Goal: Communication & Community: Connect with others

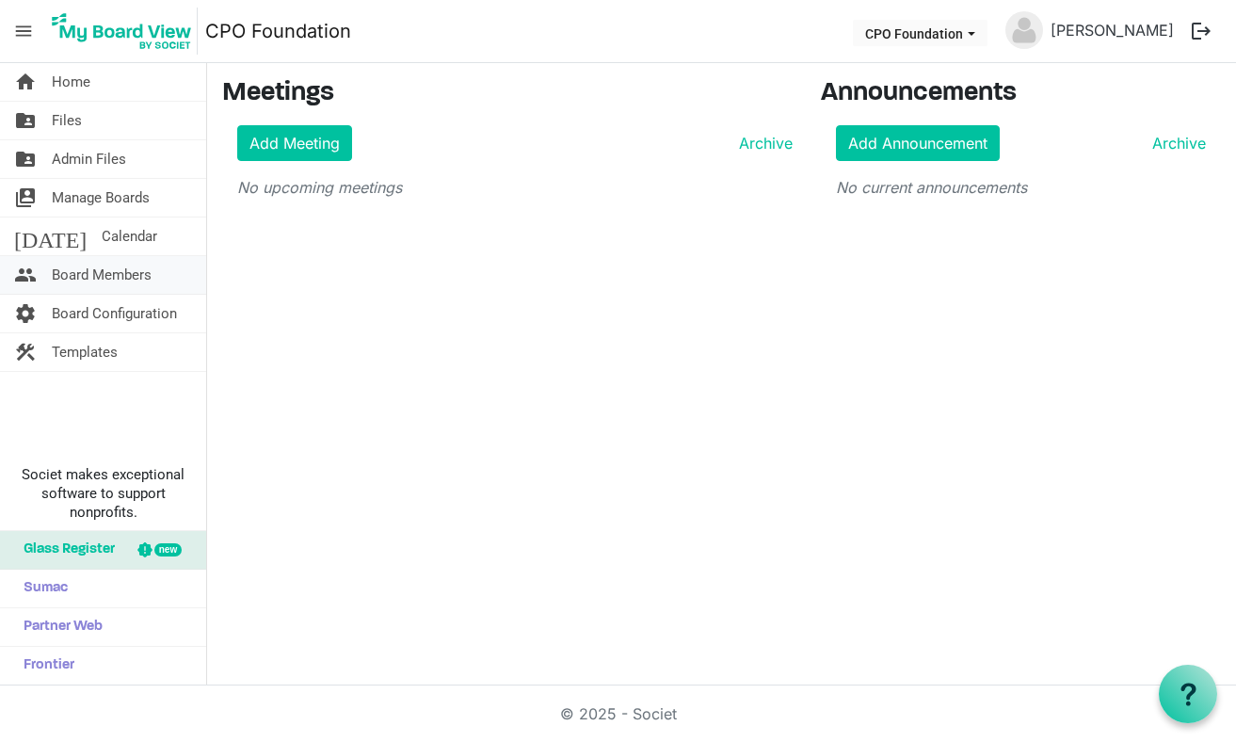
click at [123, 271] on span "Board Members" at bounding box center [102, 275] width 100 height 38
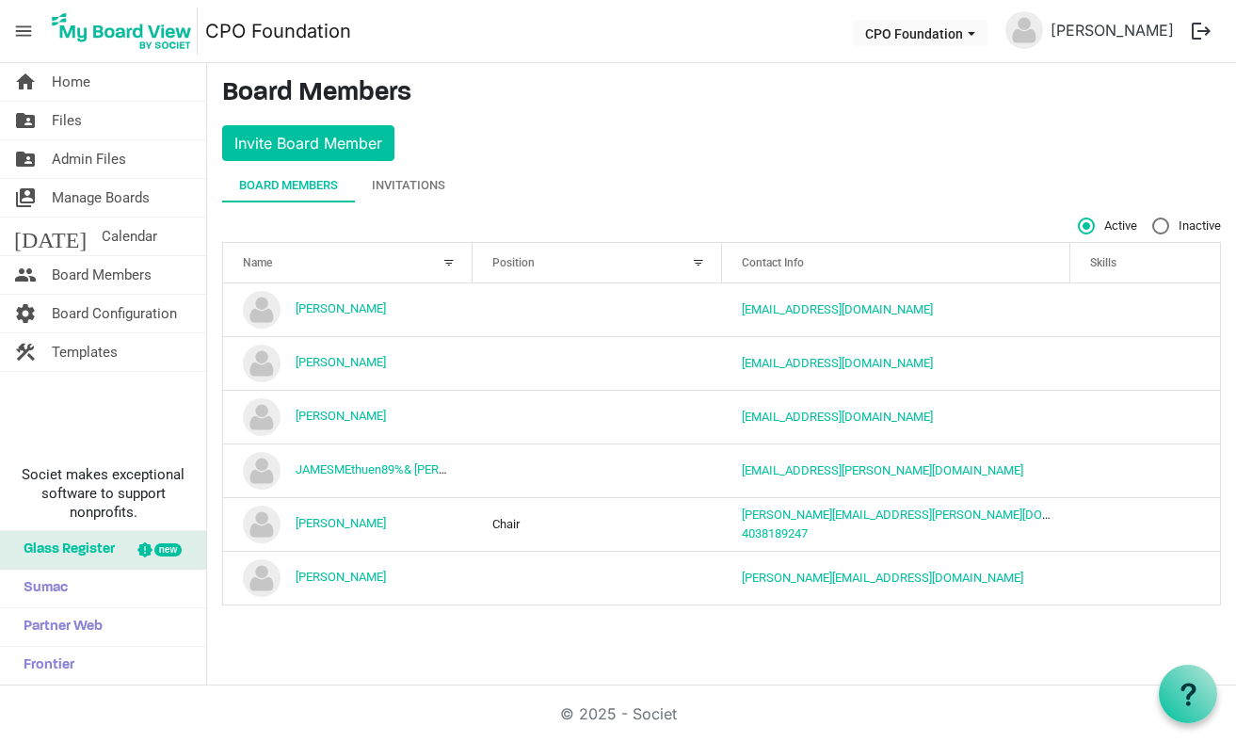
click at [448, 265] on div at bounding box center [449, 262] width 21 height 21
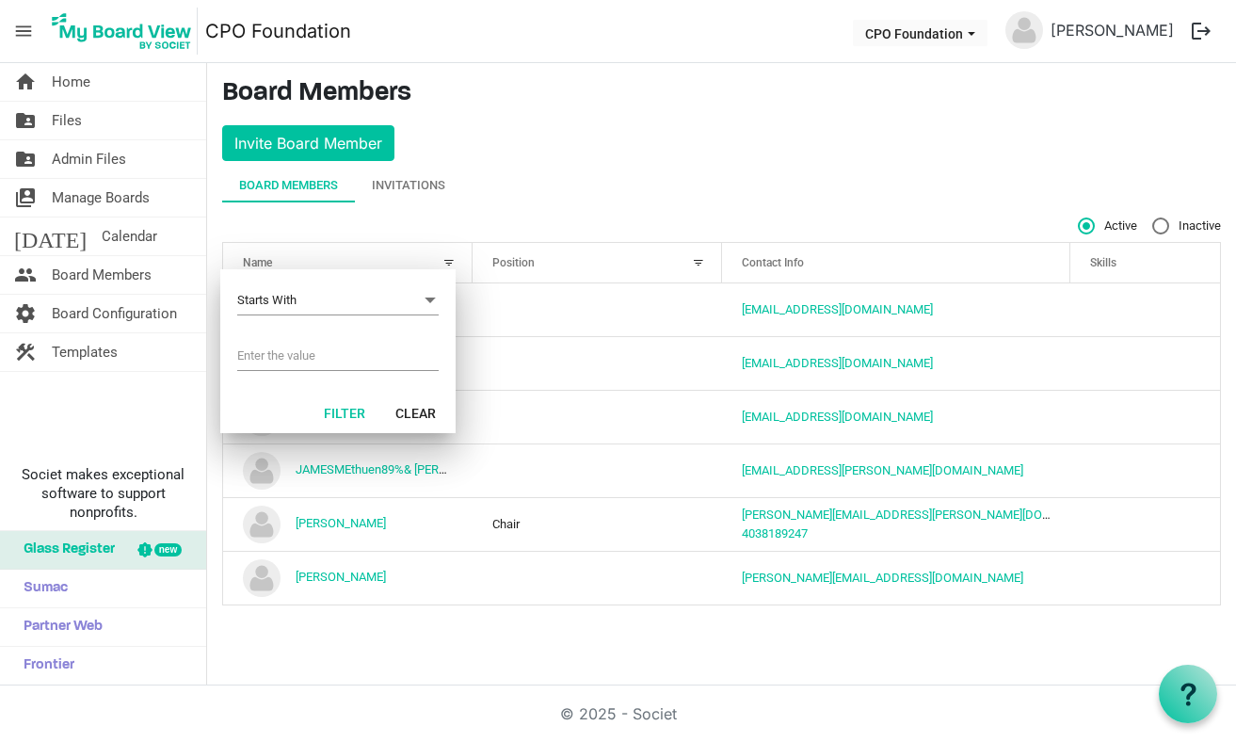
click at [423, 264] on div at bounding box center [425, 258] width 9 height 9
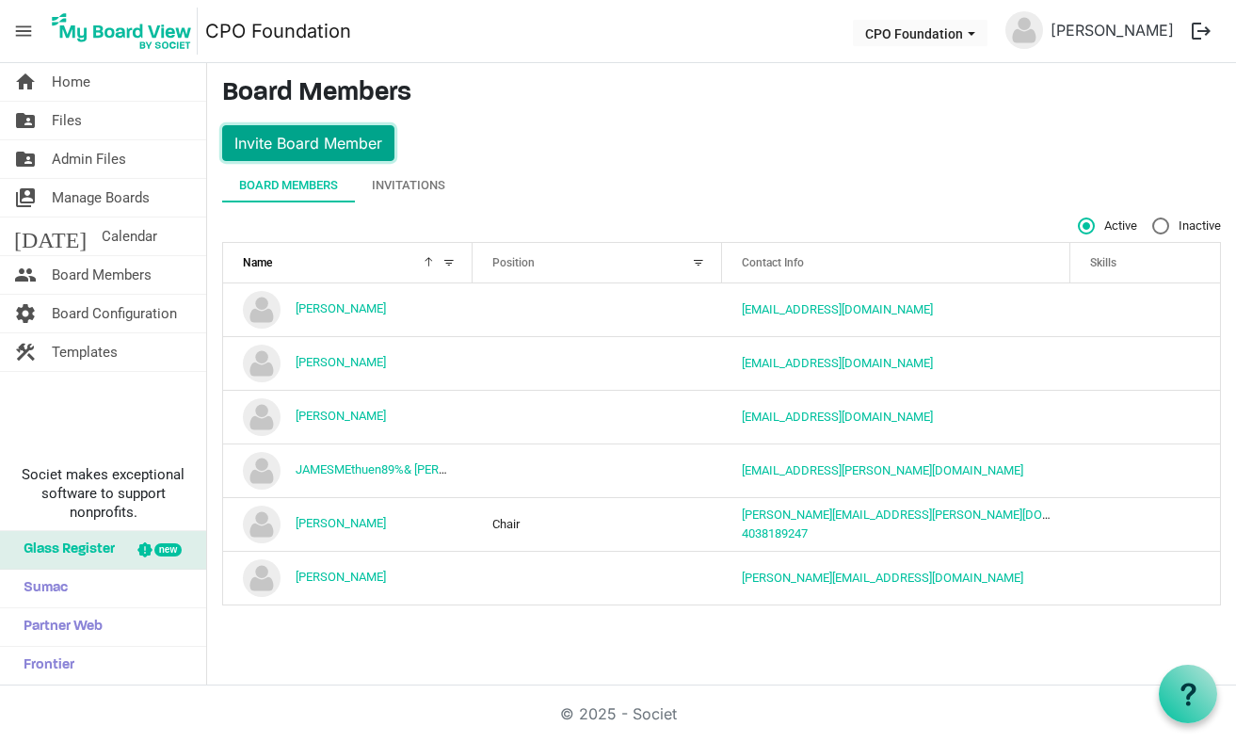
click at [344, 146] on button "Invite Board Member" at bounding box center [308, 143] width 172 height 36
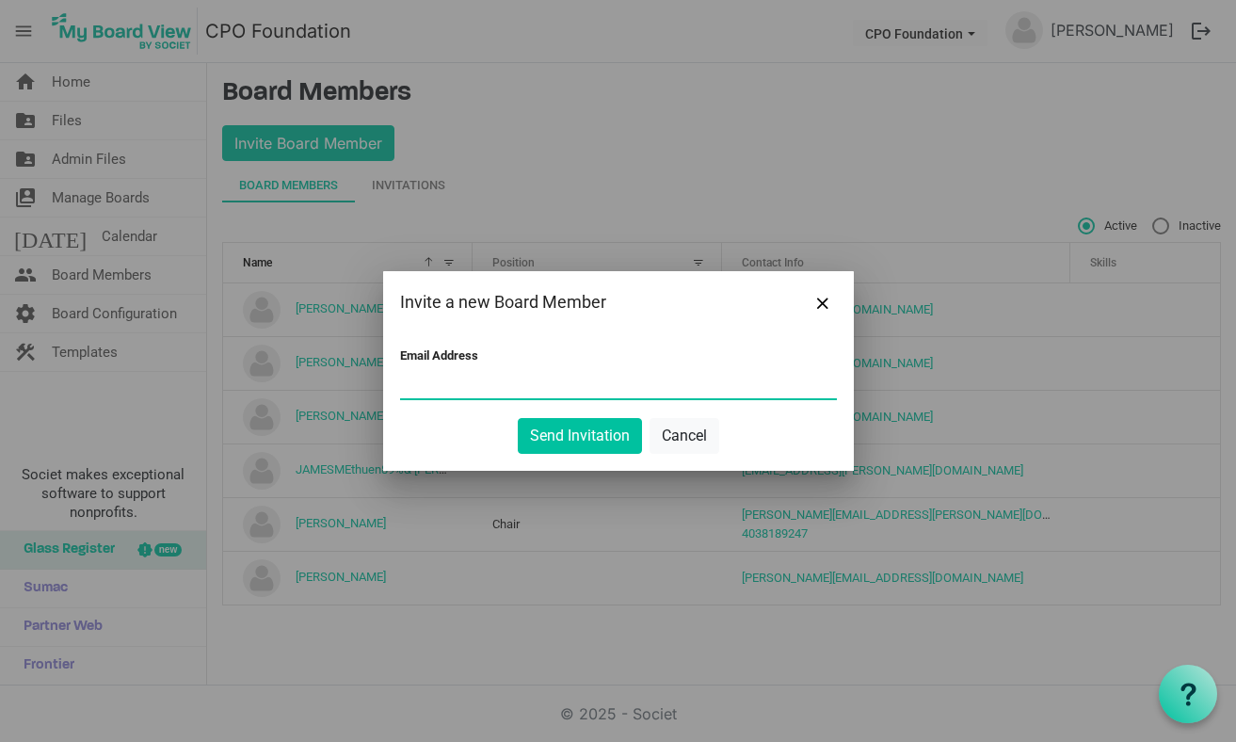
paste input "colin.jackson@atco.com"
type input "colin.jackson@atco.com"
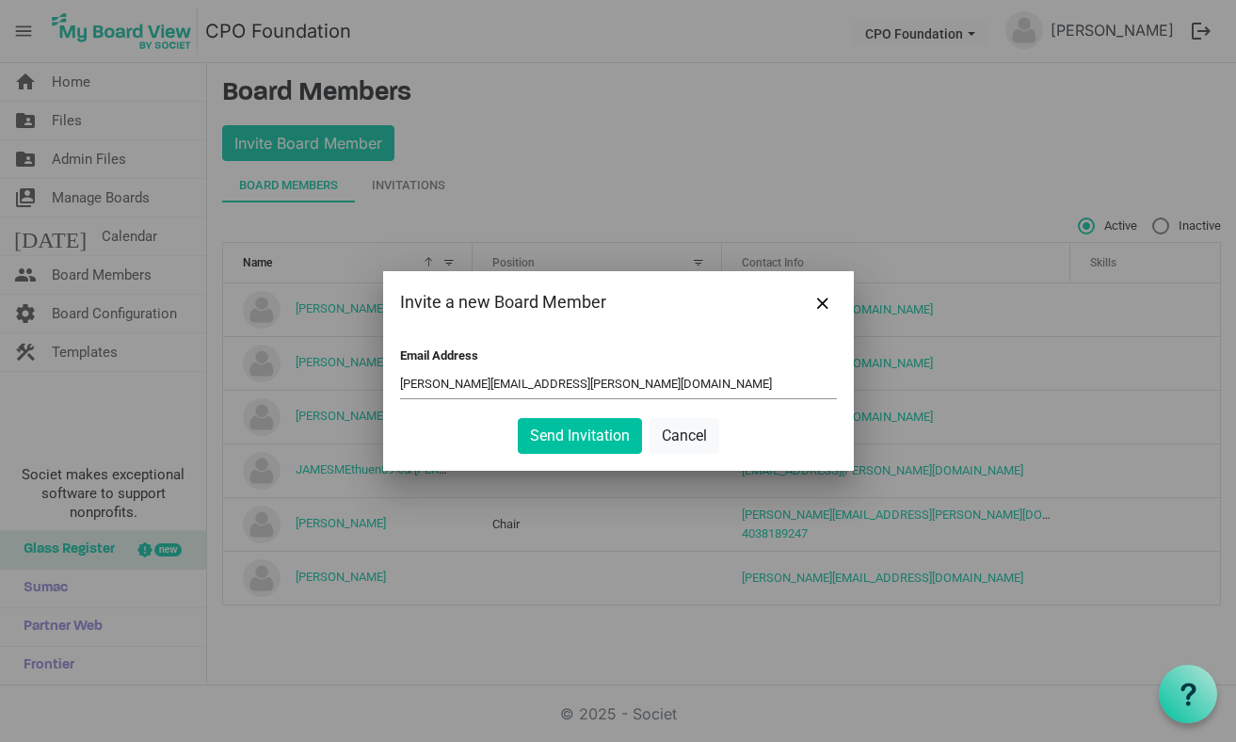
click at [742, 349] on div "Email Address colin.jackson@atco.com" at bounding box center [618, 375] width 437 height 55
click at [584, 443] on button "Send Invitation" at bounding box center [580, 436] width 124 height 36
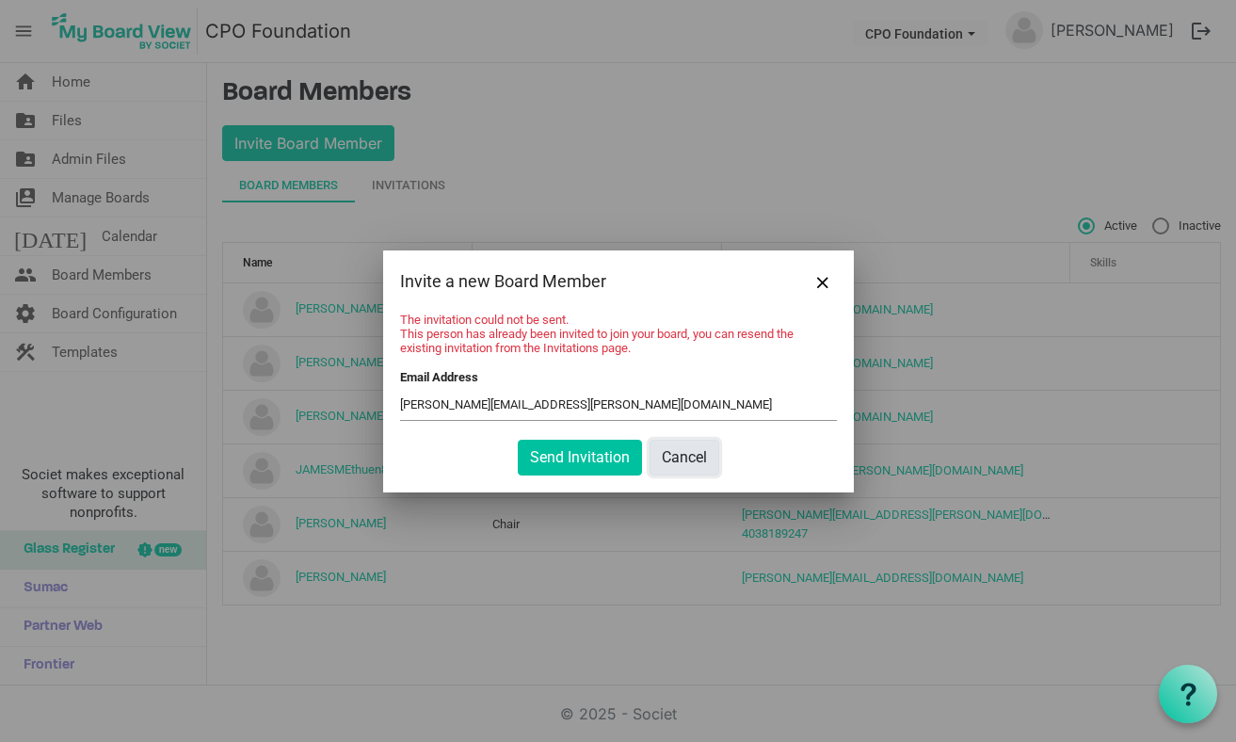
click at [699, 444] on button "Cancel" at bounding box center [685, 458] width 70 height 36
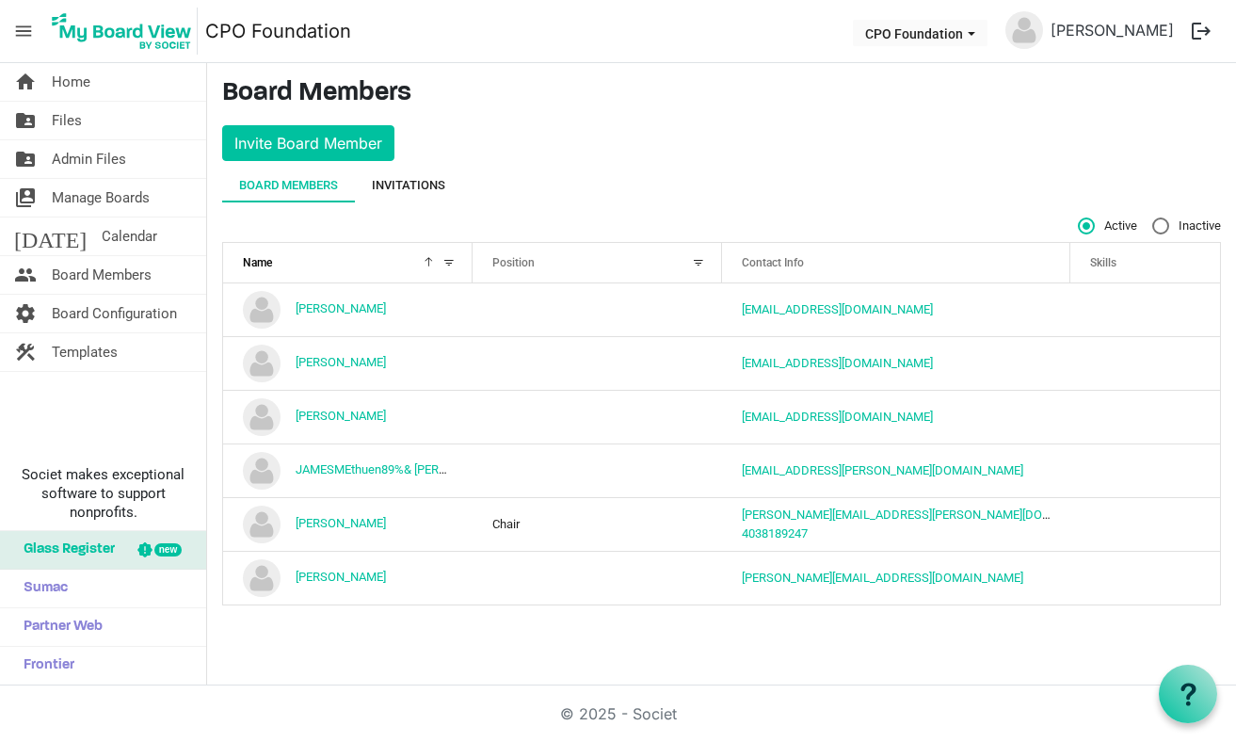
click at [401, 177] on div "Invitations" at bounding box center [408, 185] width 73 height 19
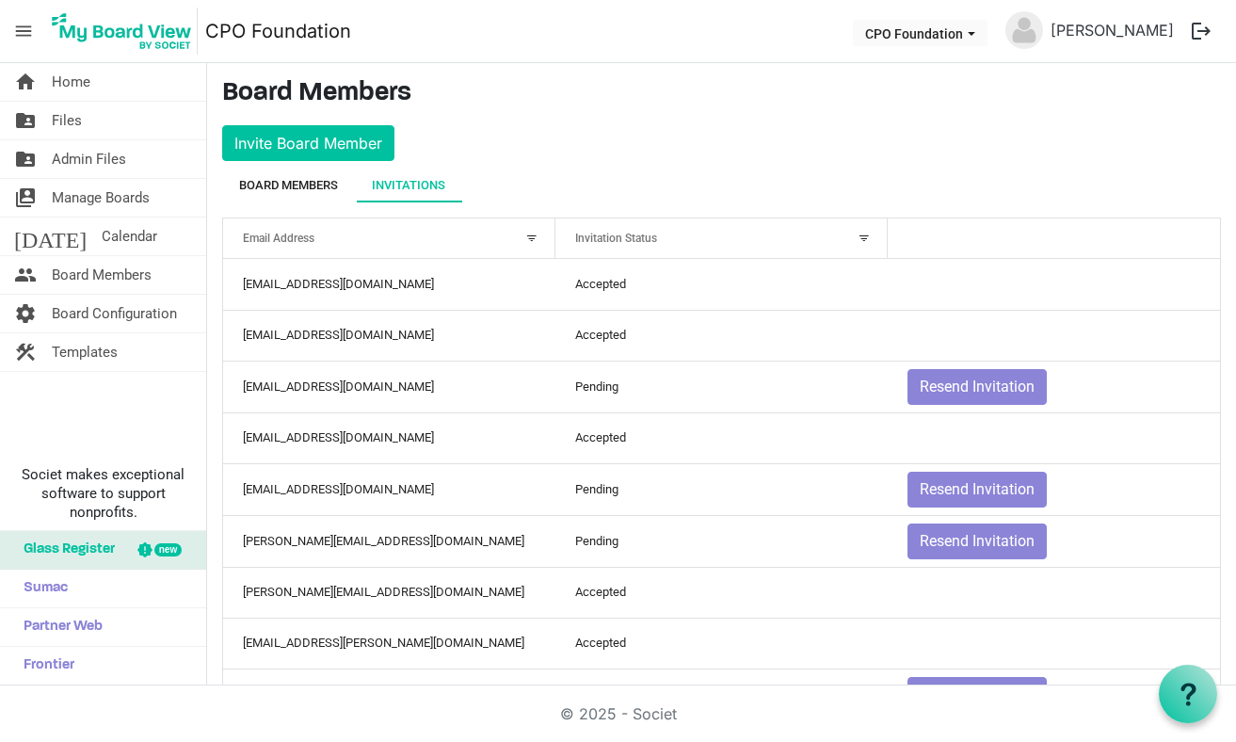
click at [304, 176] on div "Board Members" at bounding box center [288, 185] width 99 height 19
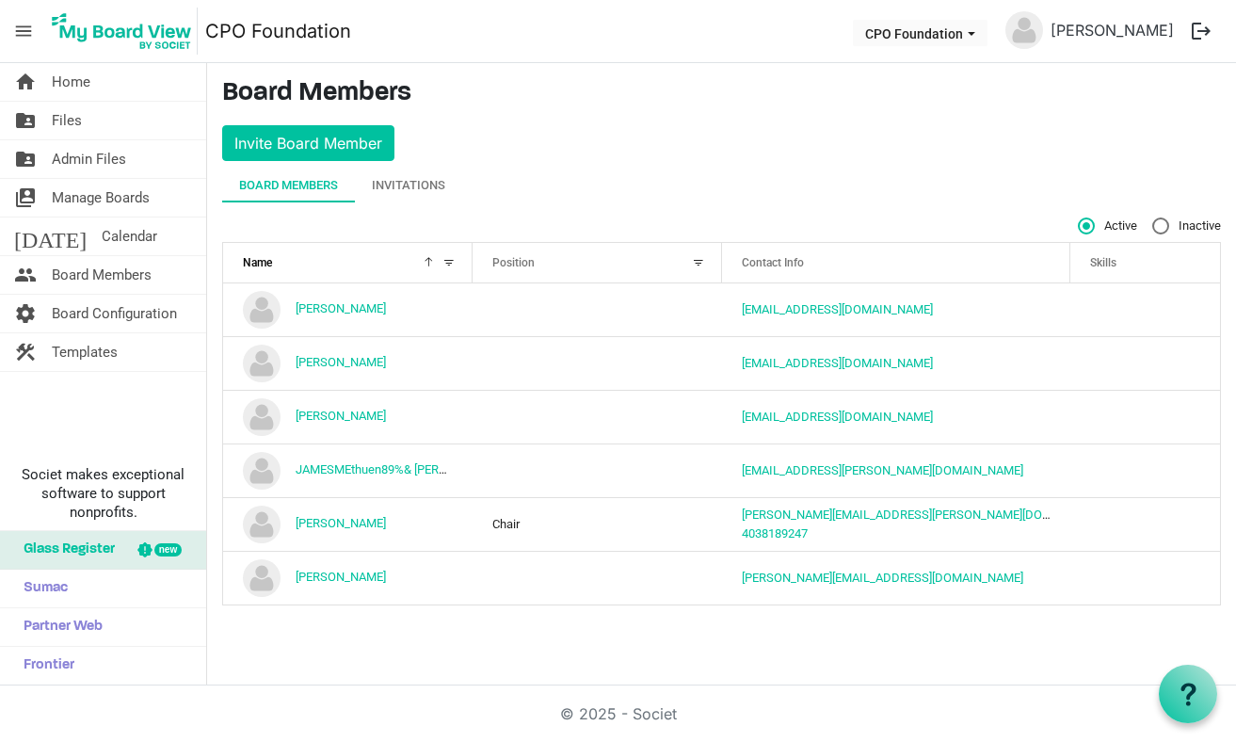
click at [1202, 27] on button "logout" at bounding box center [1202, 31] width 40 height 40
